Goal: Information Seeking & Learning: Learn about a topic

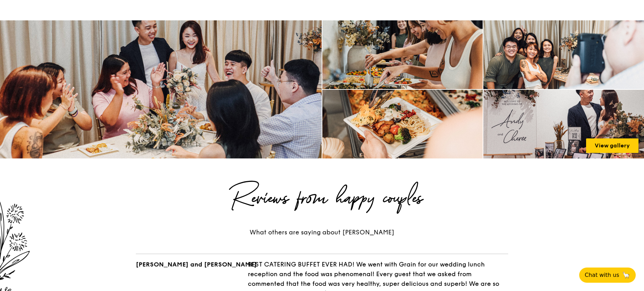
scroll to position [951, 0]
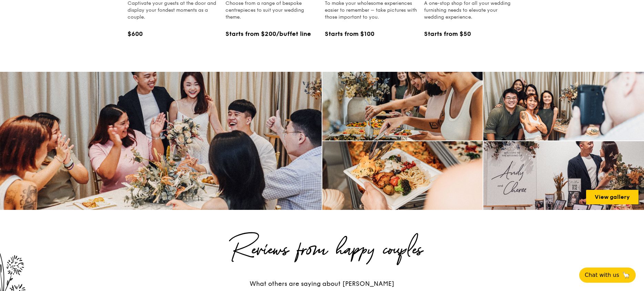
click at [225, 129] on img at bounding box center [161, 140] width 338 height 145
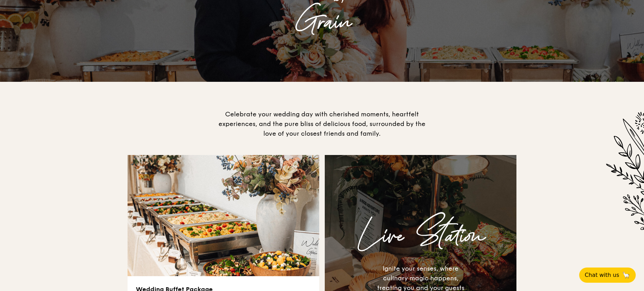
scroll to position [0, 0]
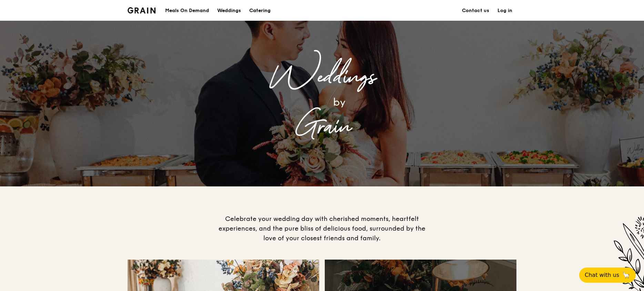
click at [260, 12] on div "Catering" at bounding box center [259, 10] width 21 height 21
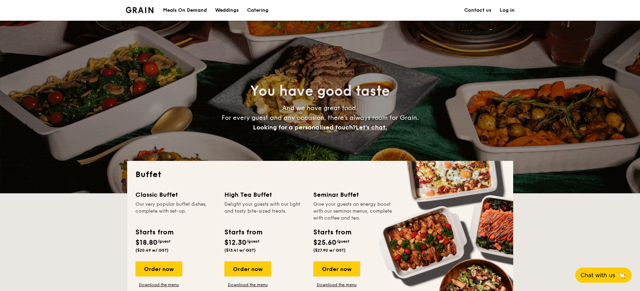
click at [231, 9] on div "Weddings" at bounding box center [227, 10] width 24 height 21
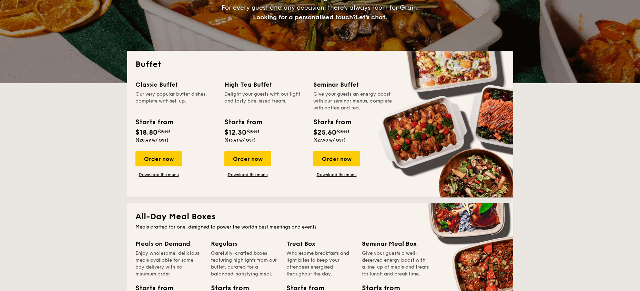
scroll to position [148, 0]
